Goal: Task Accomplishment & Management: Complete application form

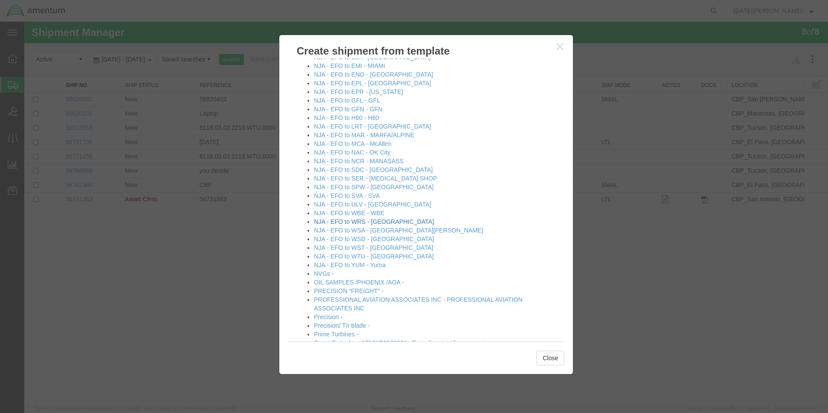
scroll to position [433, 0]
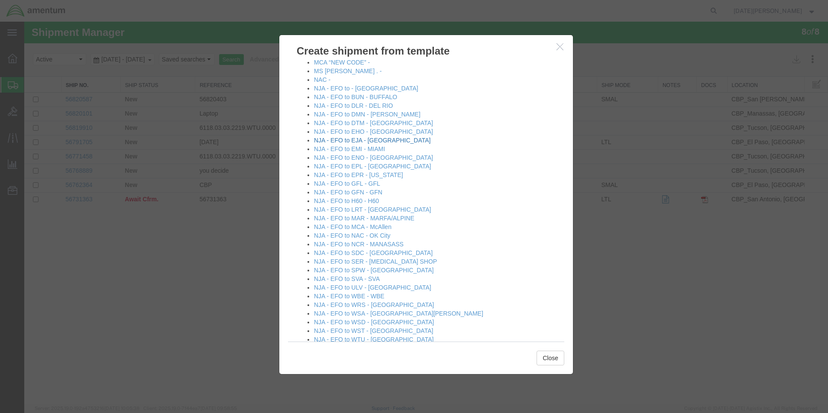
click at [363, 140] on link "NJA - EFO to EJA - [GEOGRAPHIC_DATA]" at bounding box center [372, 140] width 116 height 7
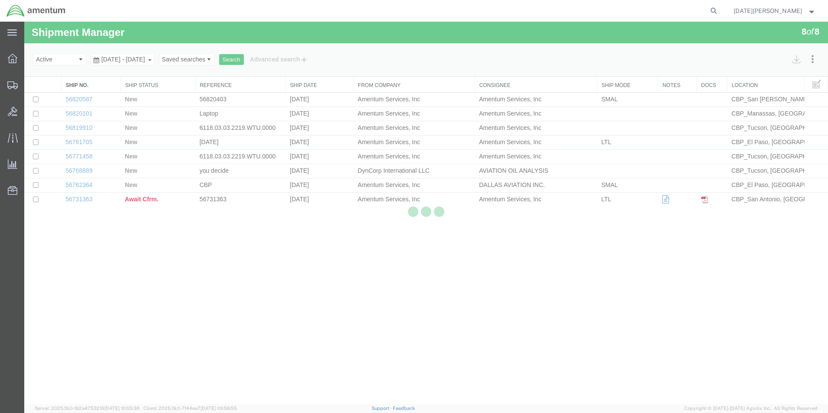
select select "49939"
select select "49930"
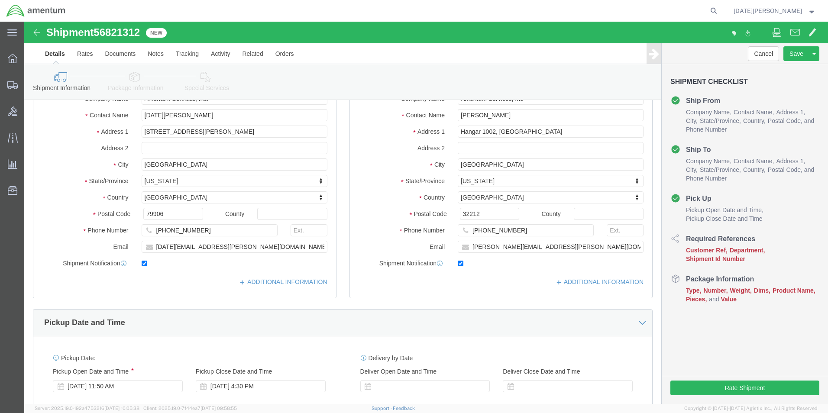
scroll to position [260, 0]
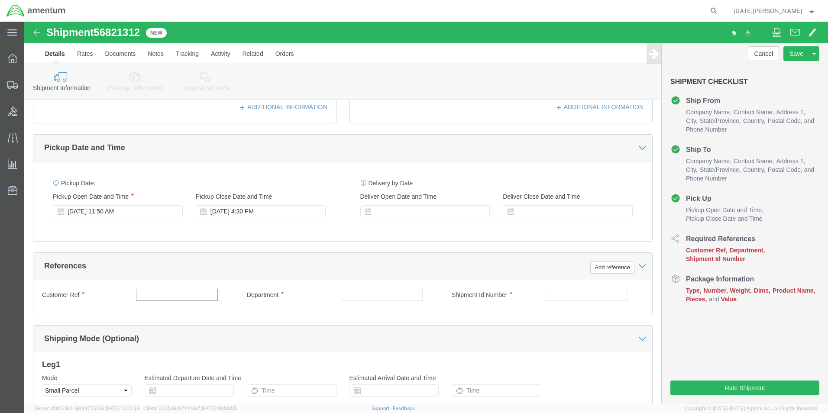
click input "text"
type input "614-000001"
type input "CBP"
paste input "614-000001"
type input "614-000001"
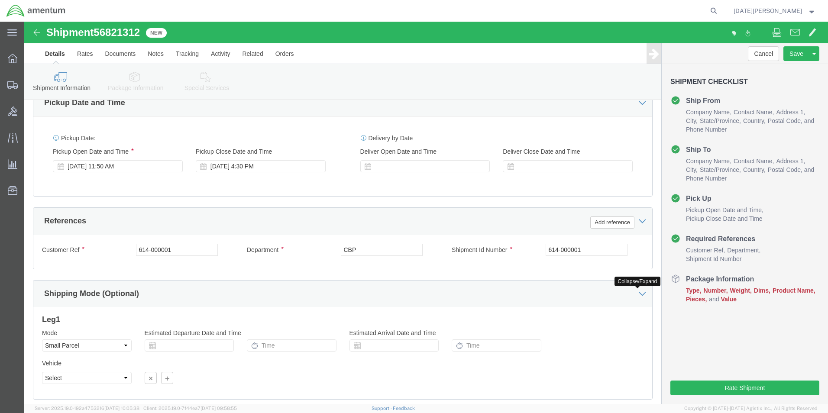
scroll to position [361, 0]
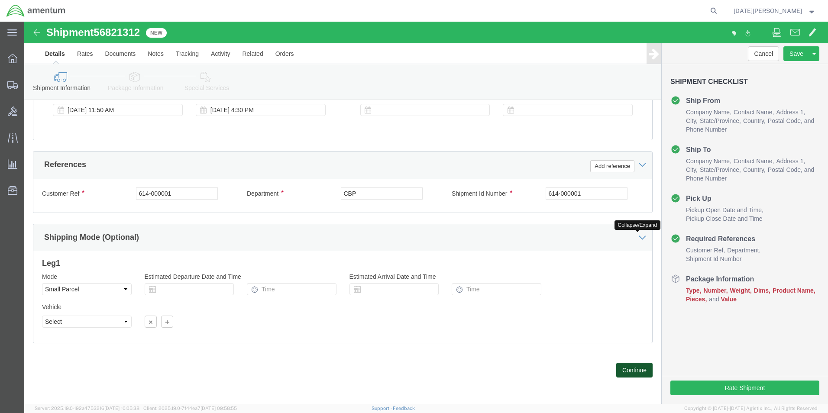
click button "Continue"
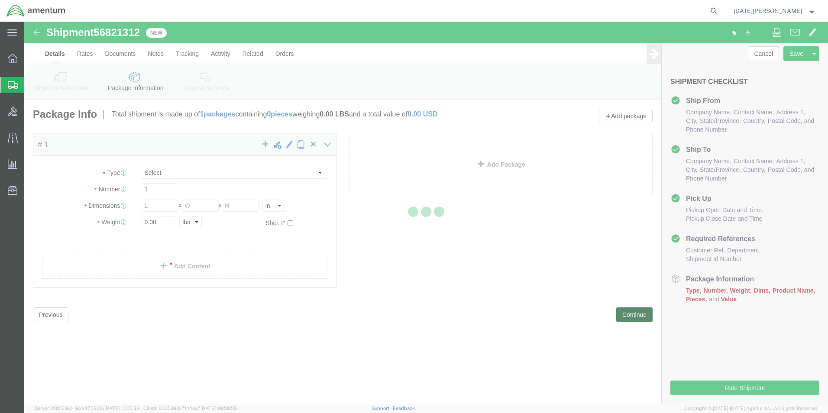
select select "YRPK"
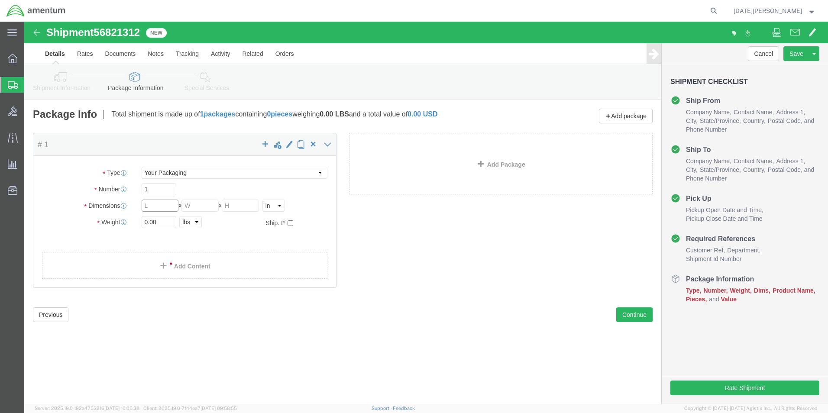
click input "text"
type input "21"
type input "16"
type input "13"
type input "19"
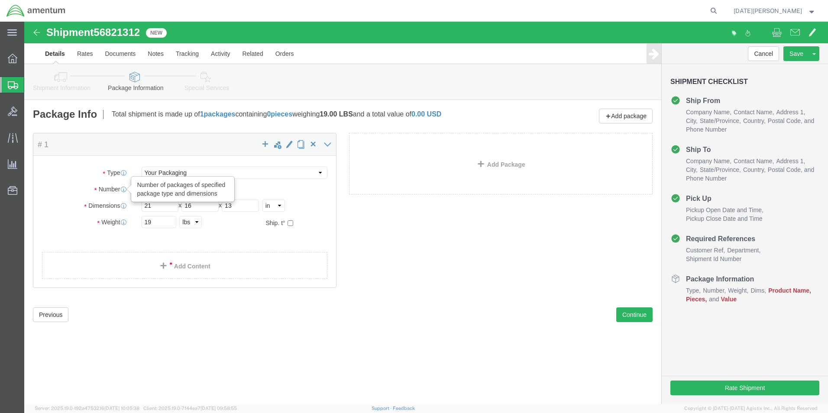
drag, startPoint x: 127, startPoint y: 168, endPoint x: 76, endPoint y: 168, distance: 51.5
click div "Number Number of packages of specified package type and dimensions 1"
type input "5"
click link "Add Content"
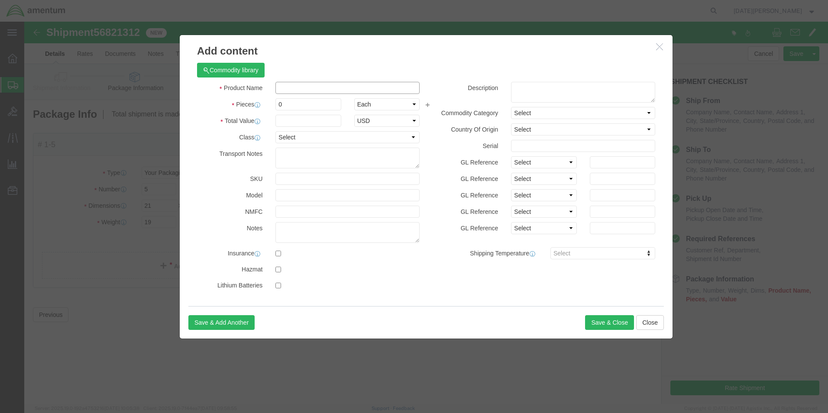
click input "text"
type input "PIG MATS"
type input "5"
type input "900"
select select "USD"
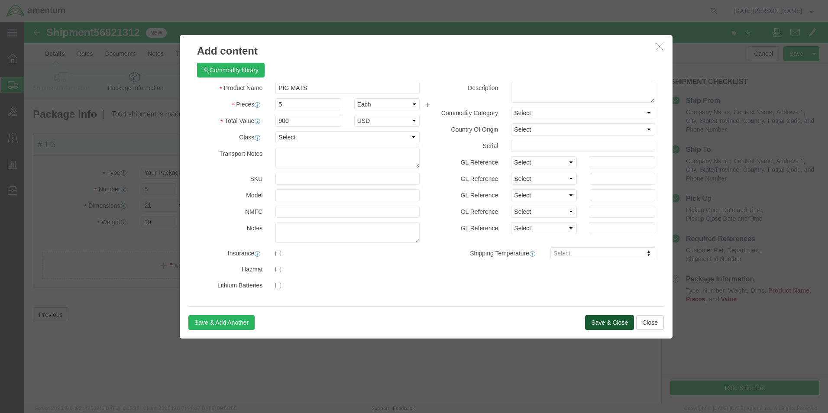
click button "Save & Close"
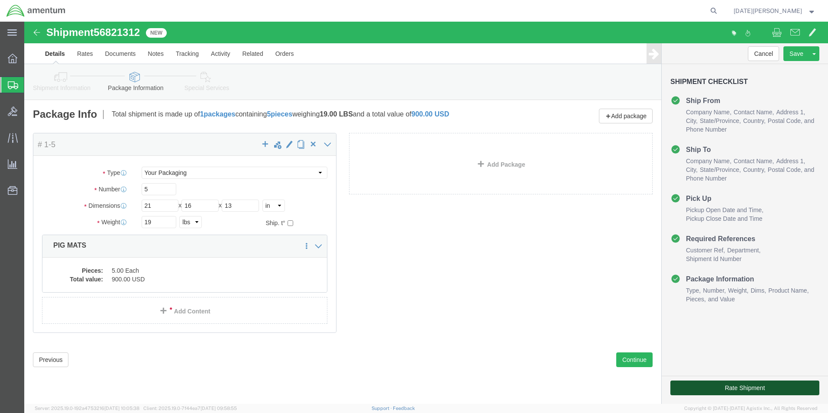
click button "Rate Shipment"
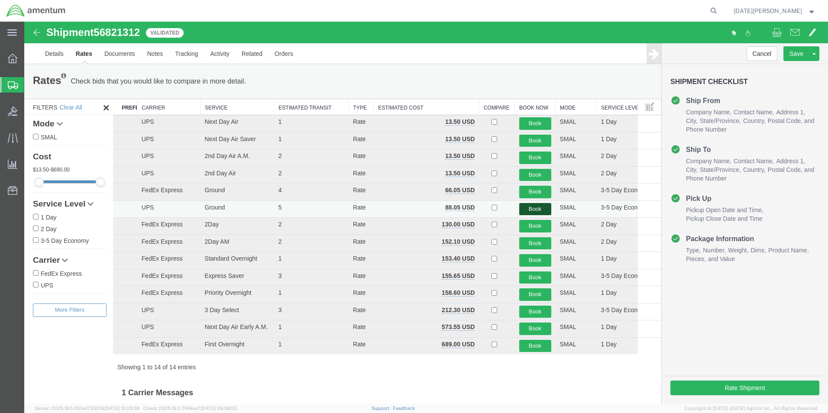
click at [536, 212] on button "Book" at bounding box center [535, 209] width 32 height 13
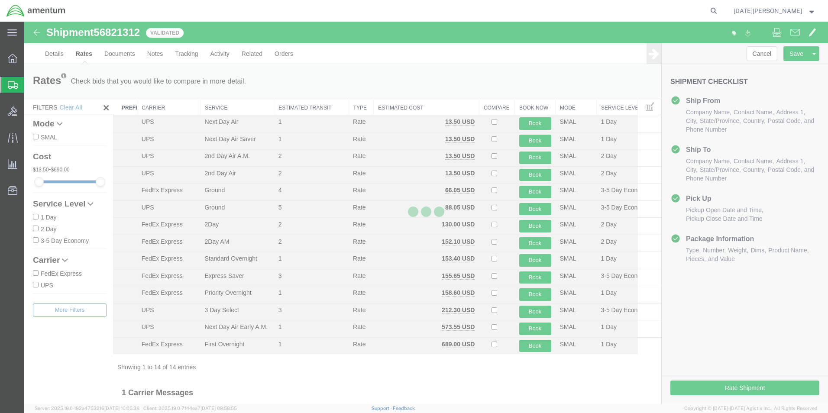
click at [300, 226] on div at bounding box center [425, 213] width 803 height 382
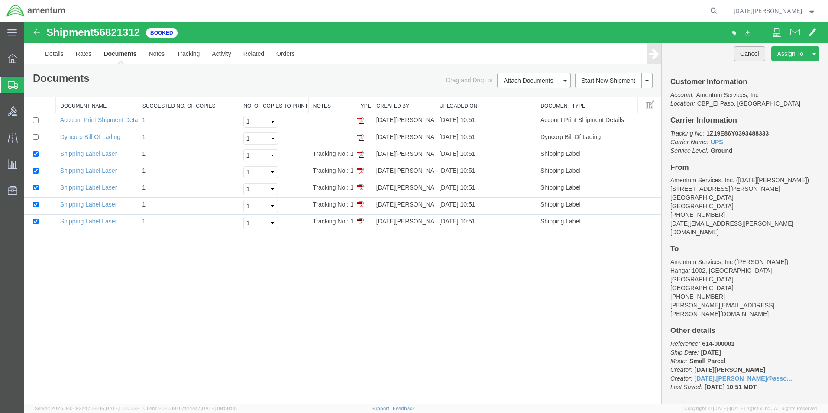
click at [758, 55] on button "Cancel" at bounding box center [749, 53] width 31 height 15
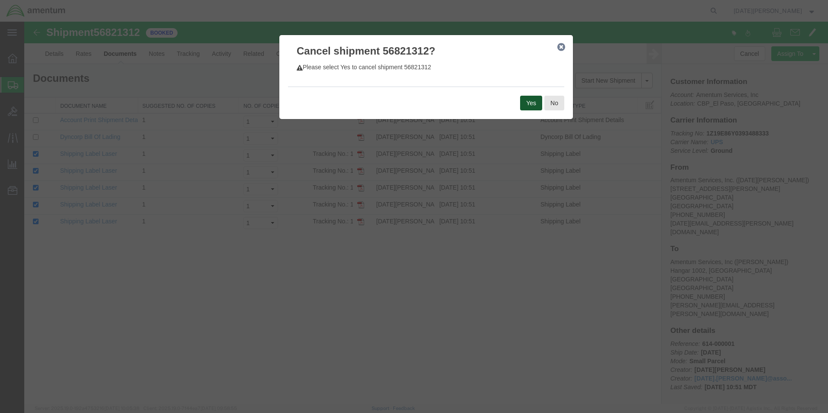
click at [527, 110] on button "Yes" at bounding box center [531, 103] width 22 height 15
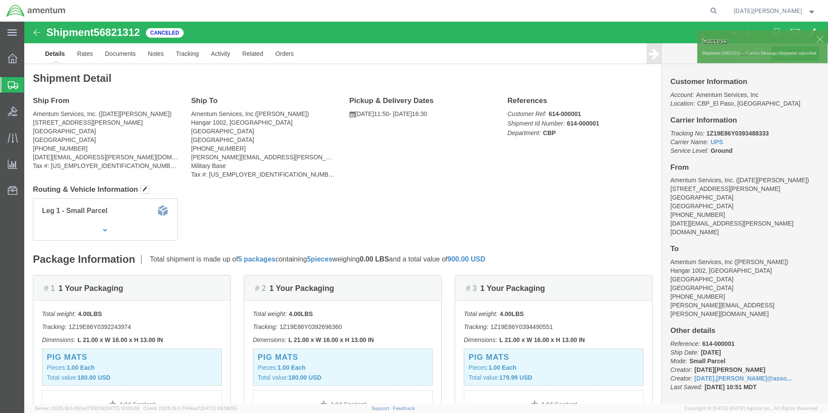
click div
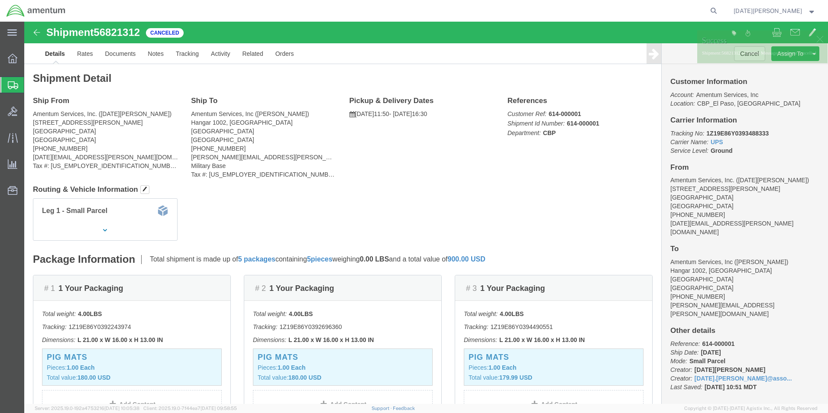
click p "Shipment:56821312 -- Carrier Message:Shipment cancelled"
click link "Clone Shipment"
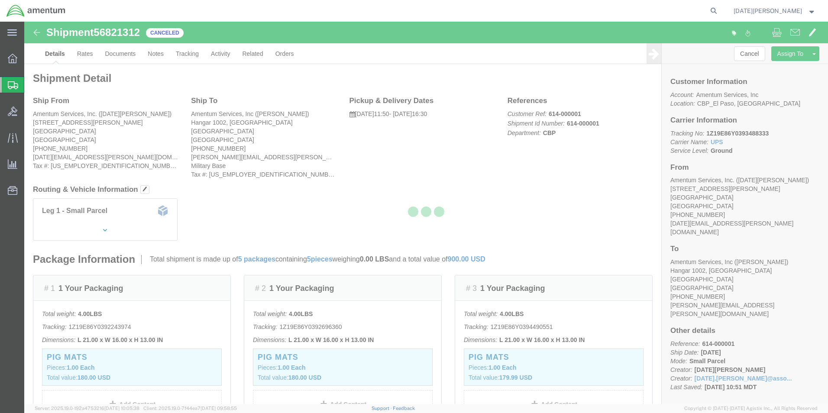
select select "49939"
select select "49930"
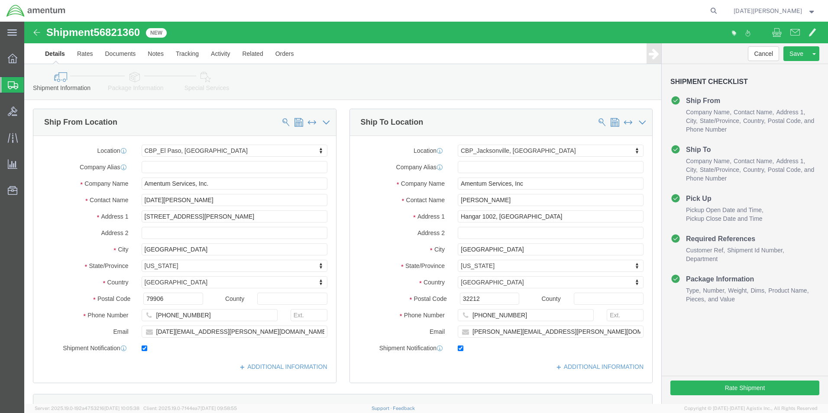
scroll to position [216, 0]
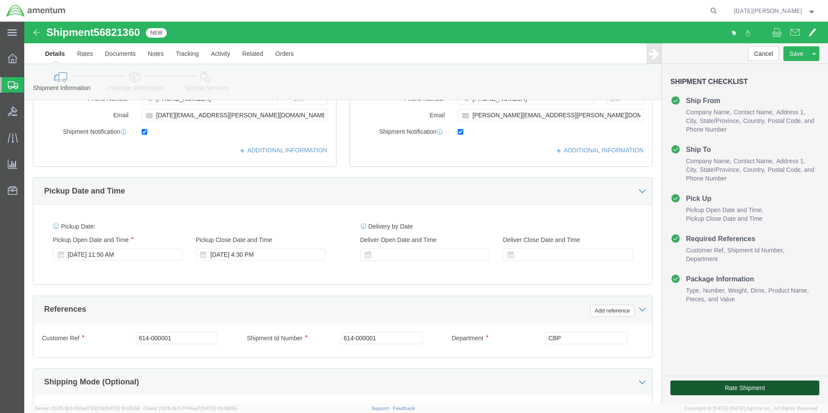
click button "Rate Shipment"
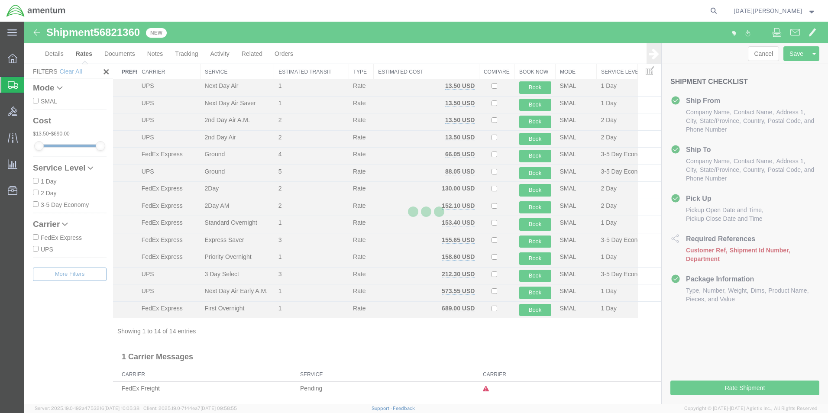
scroll to position [19, 0]
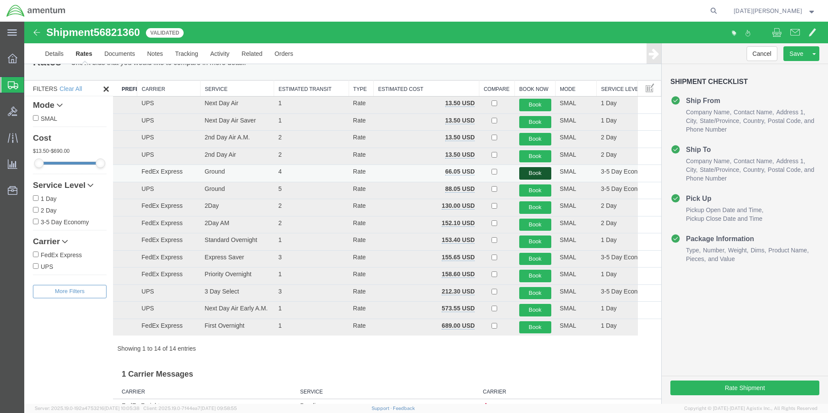
click at [536, 173] on button "Book" at bounding box center [535, 173] width 32 height 13
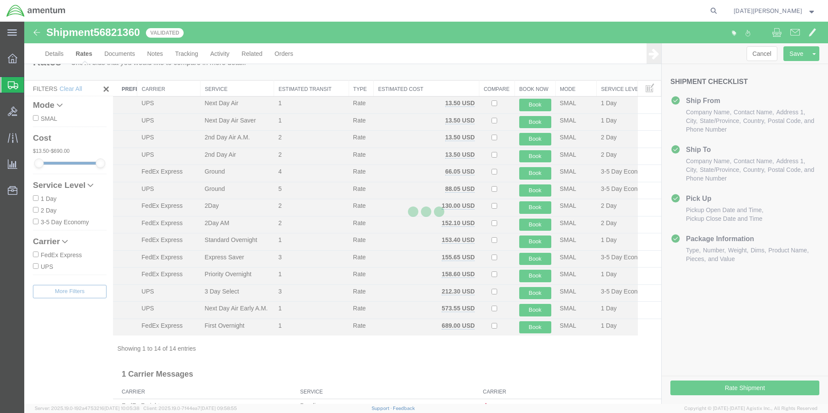
scroll to position [0, 0]
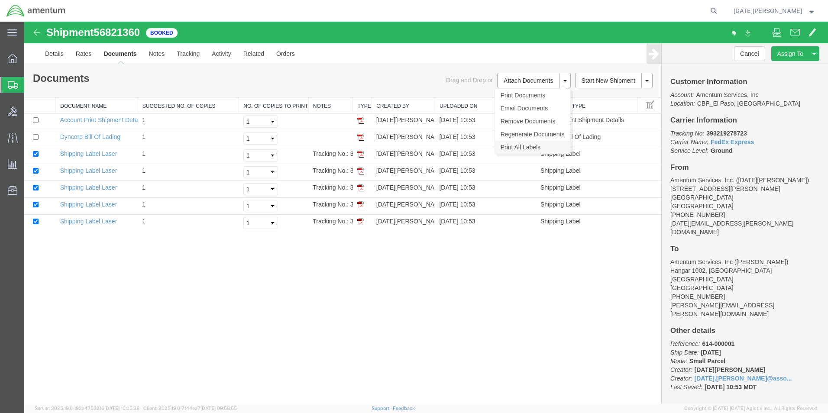
click at [542, 151] on link "Print All Labels" at bounding box center [532, 147] width 75 height 13
